Goal: Navigation & Orientation: Find specific page/section

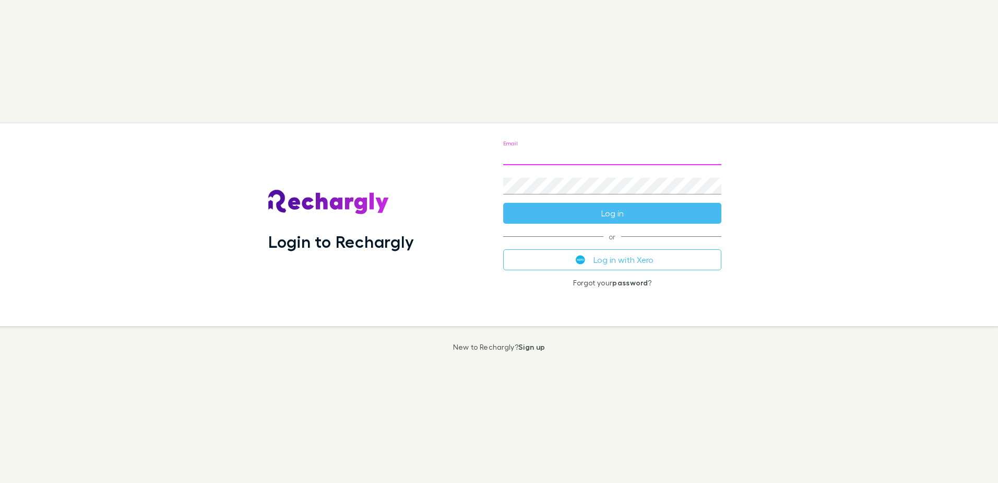
click at [569, 151] on input "Email" at bounding box center [612, 156] width 218 height 17
type input "**********"
click at [503, 203] on button "Log in" at bounding box center [612, 213] width 218 height 21
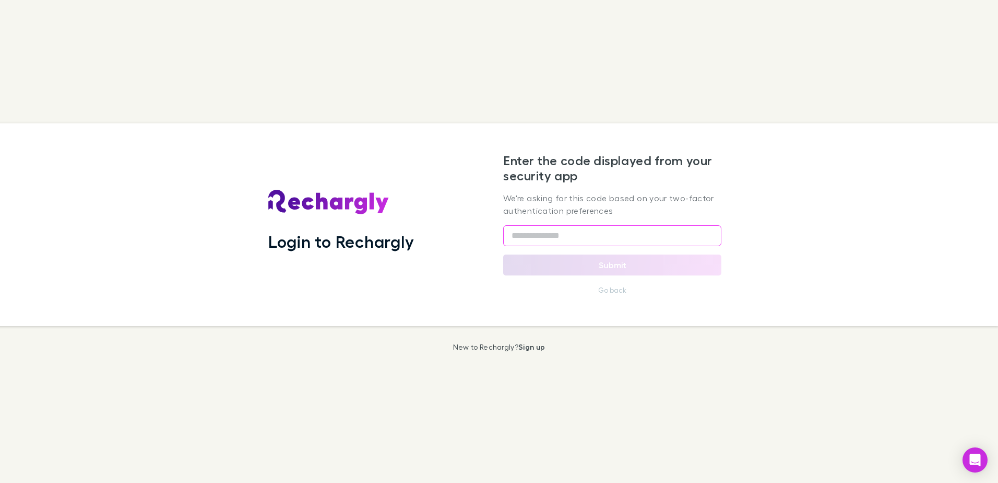
click at [574, 241] on input "text" at bounding box center [612, 235] width 218 height 21
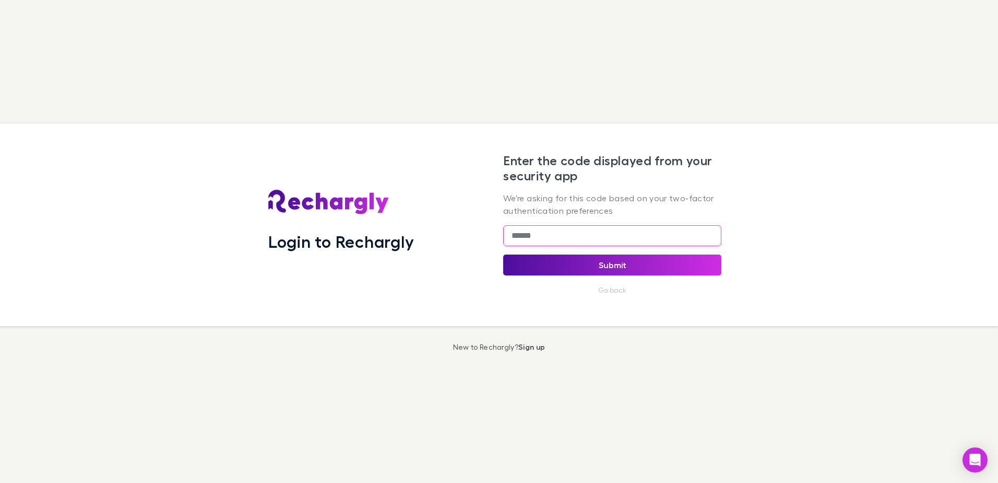
type input "******"
click at [591, 260] on button "Submit" at bounding box center [612, 264] width 218 height 21
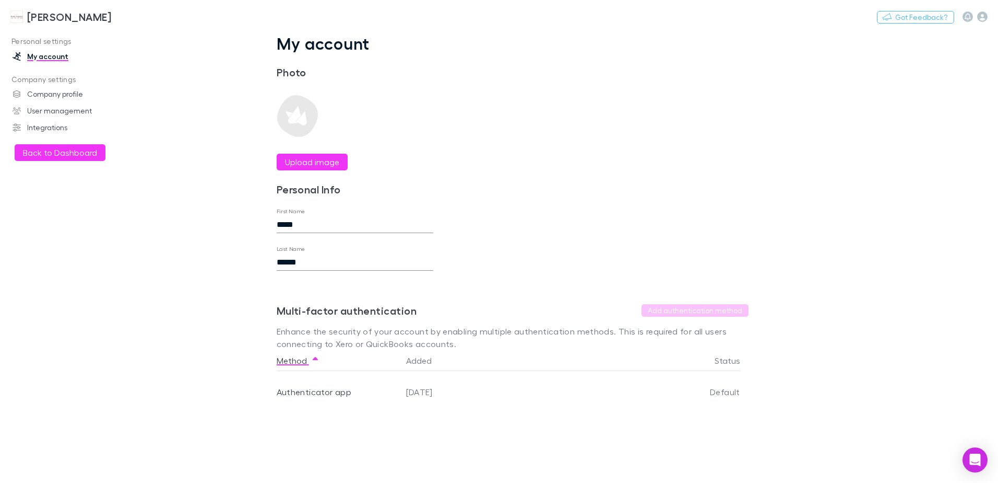
click at [61, 13] on h3 "[PERSON_NAME]" at bounding box center [69, 16] width 84 height 13
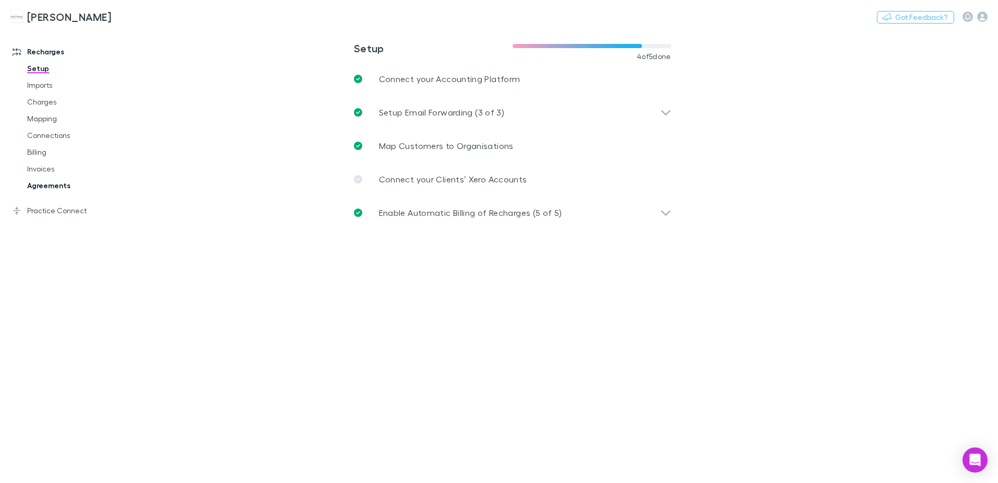
click at [58, 187] on link "Agreements" at bounding box center [79, 185] width 124 height 17
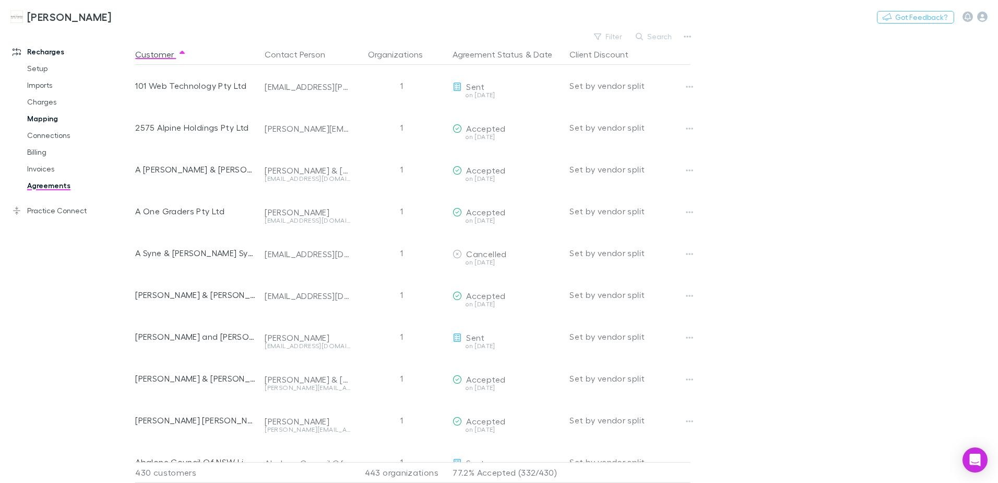
click at [46, 124] on link "Mapping" at bounding box center [79, 118] width 124 height 17
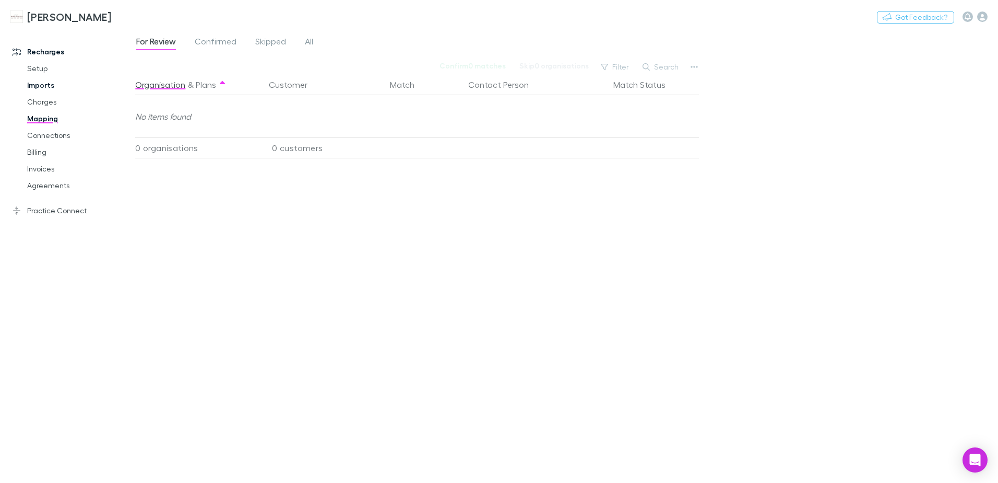
click at [37, 89] on link "Imports" at bounding box center [79, 85] width 124 height 17
click at [37, 99] on link "Charges" at bounding box center [79, 101] width 124 height 17
